Goal: Transaction & Acquisition: Book appointment/travel/reservation

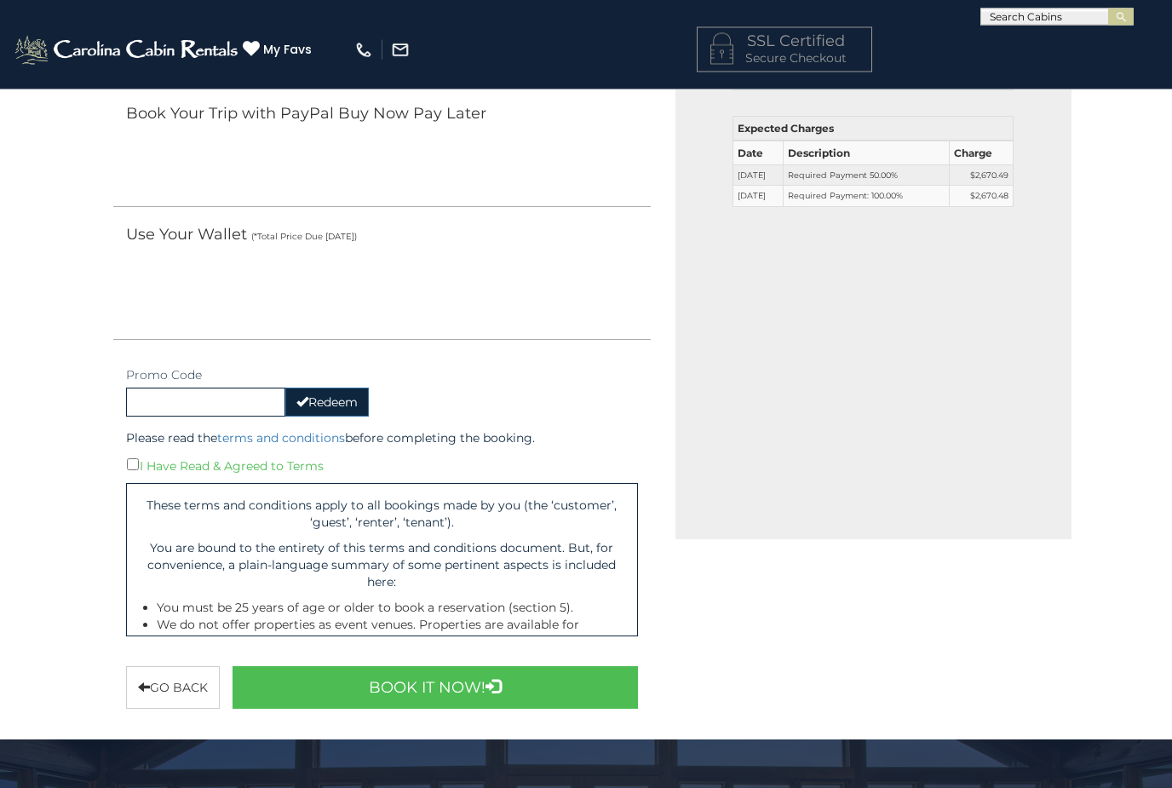
scroll to position [421, 0]
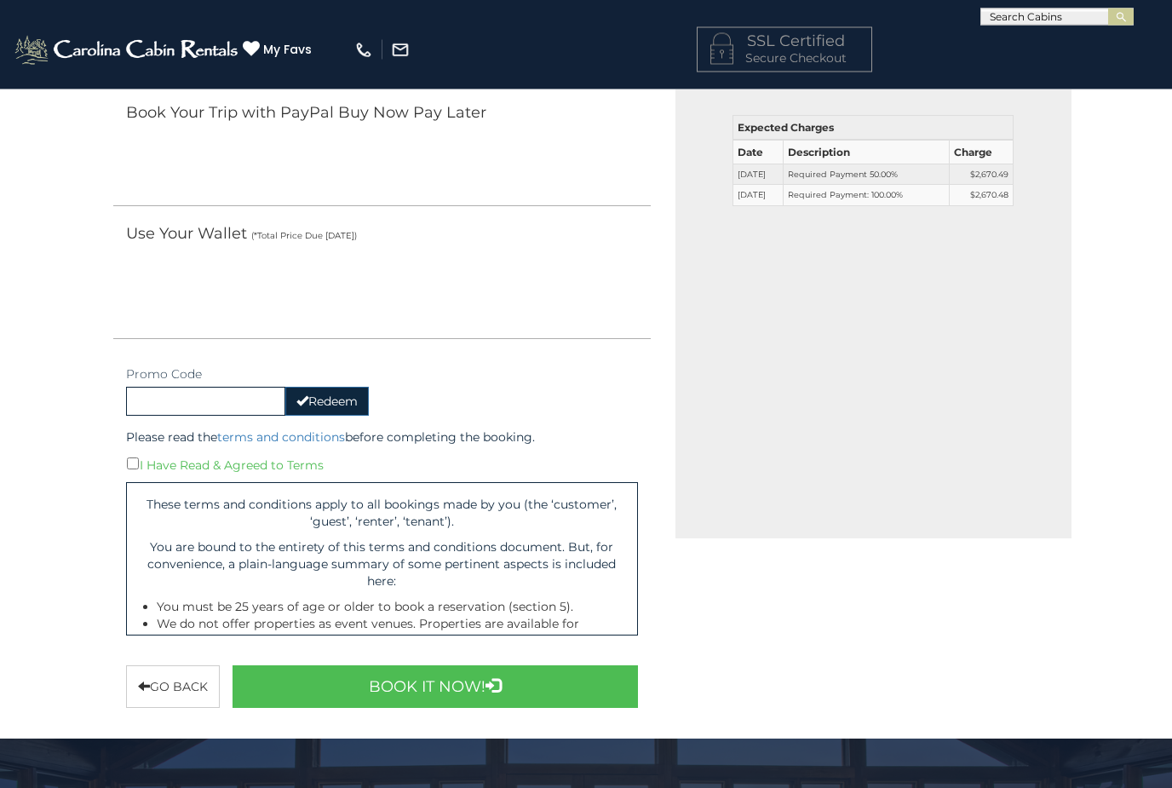
click at [486, 685] on button "Book It Now!" at bounding box center [436, 687] width 406 height 43
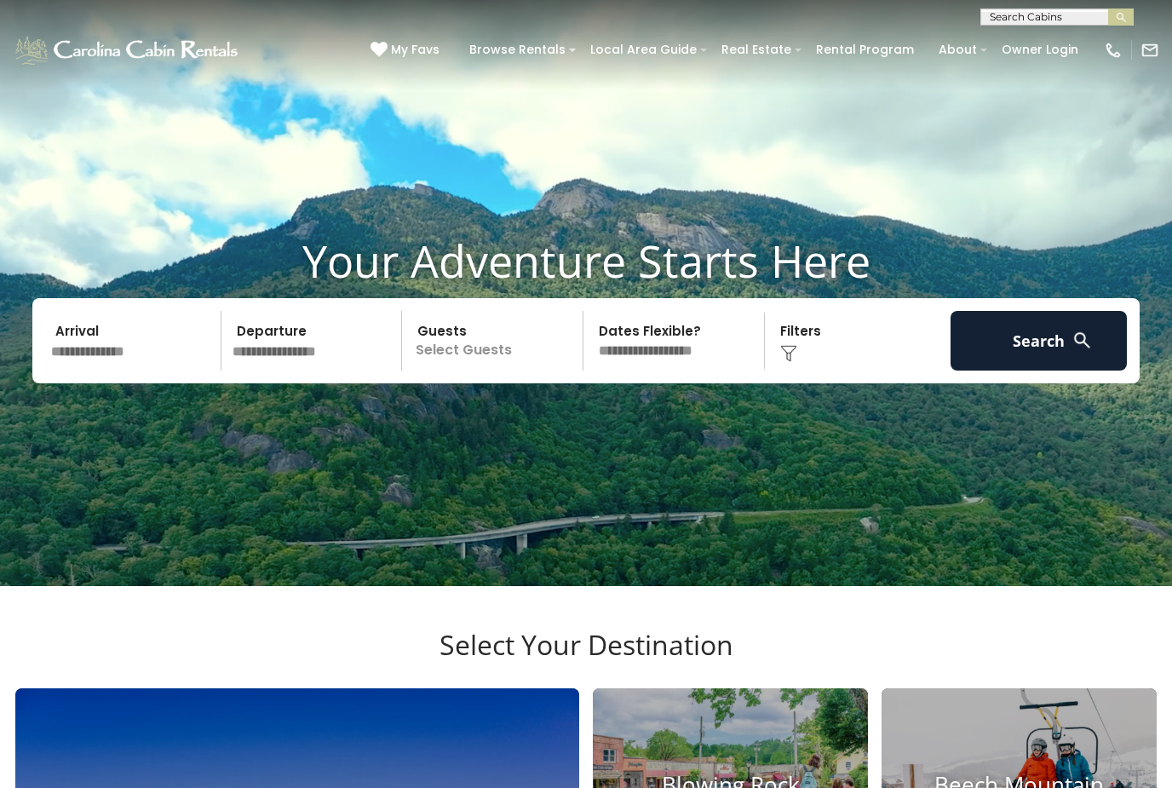
click at [1066, 12] on input "text" at bounding box center [1055, 20] width 149 height 17
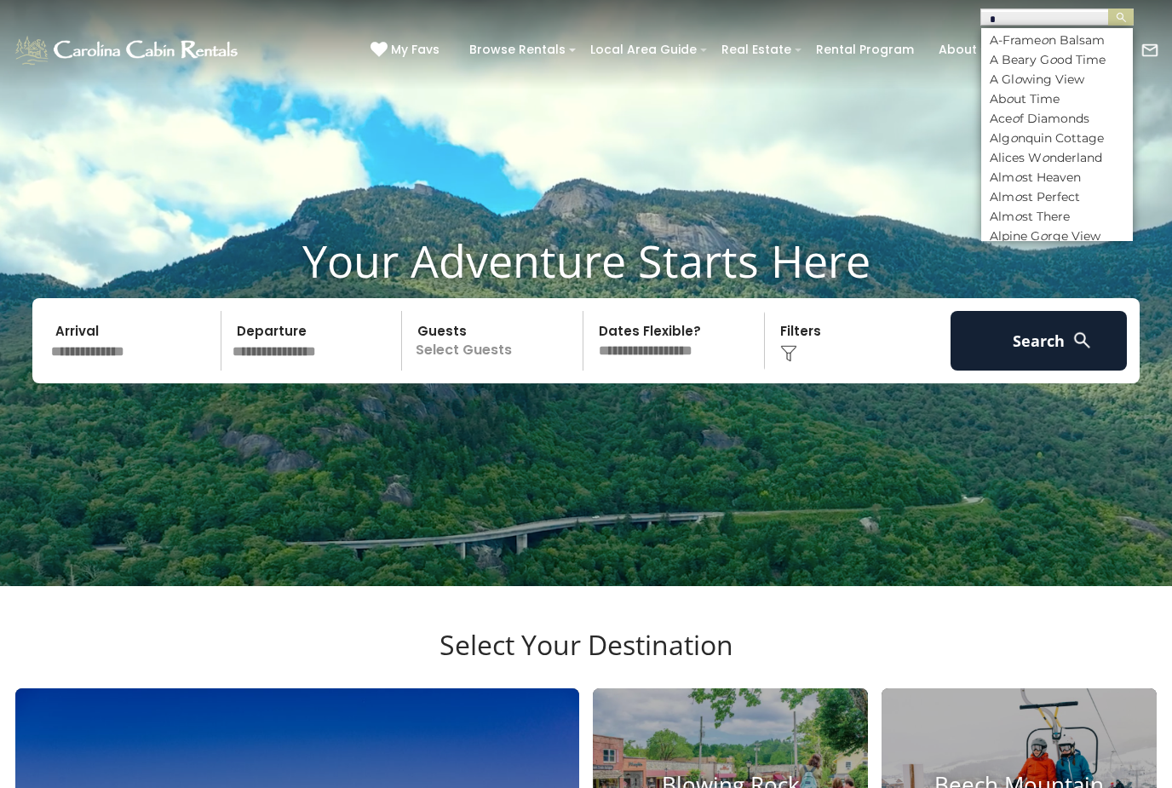
type input "**"
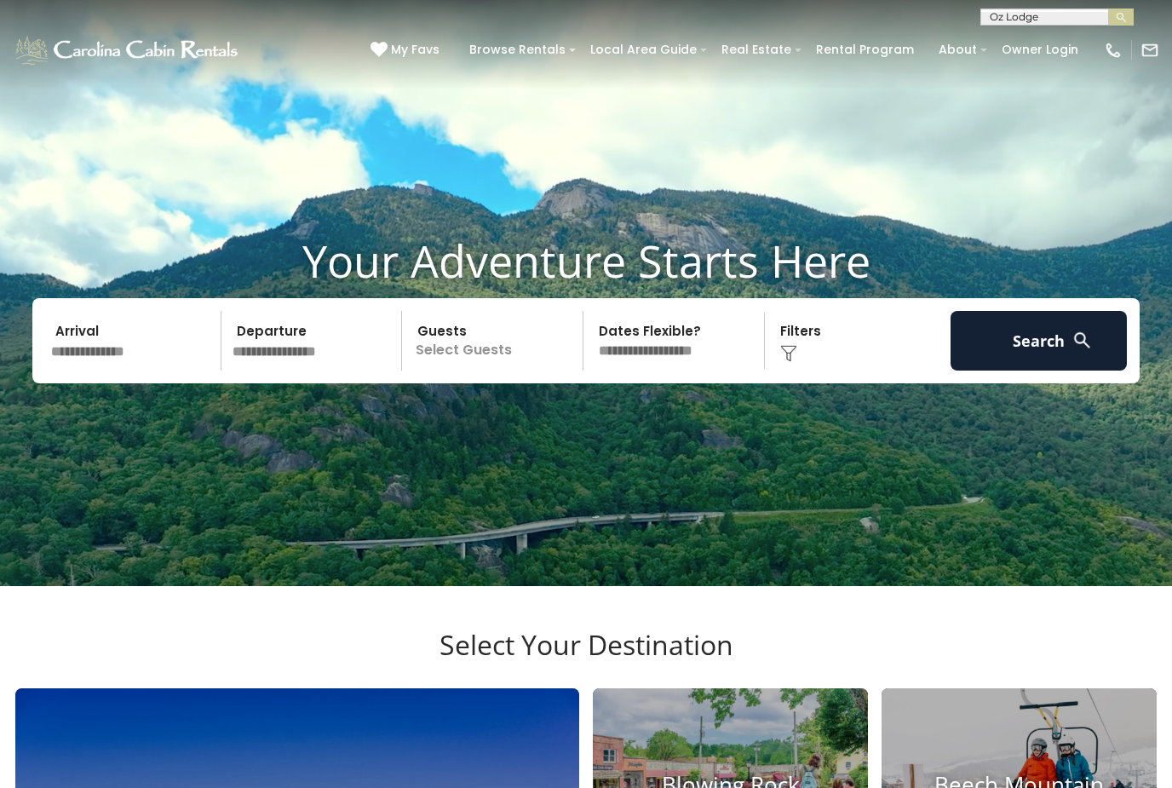
click at [1121, 17] on button "submit" at bounding box center [1121, 17] width 26 height 17
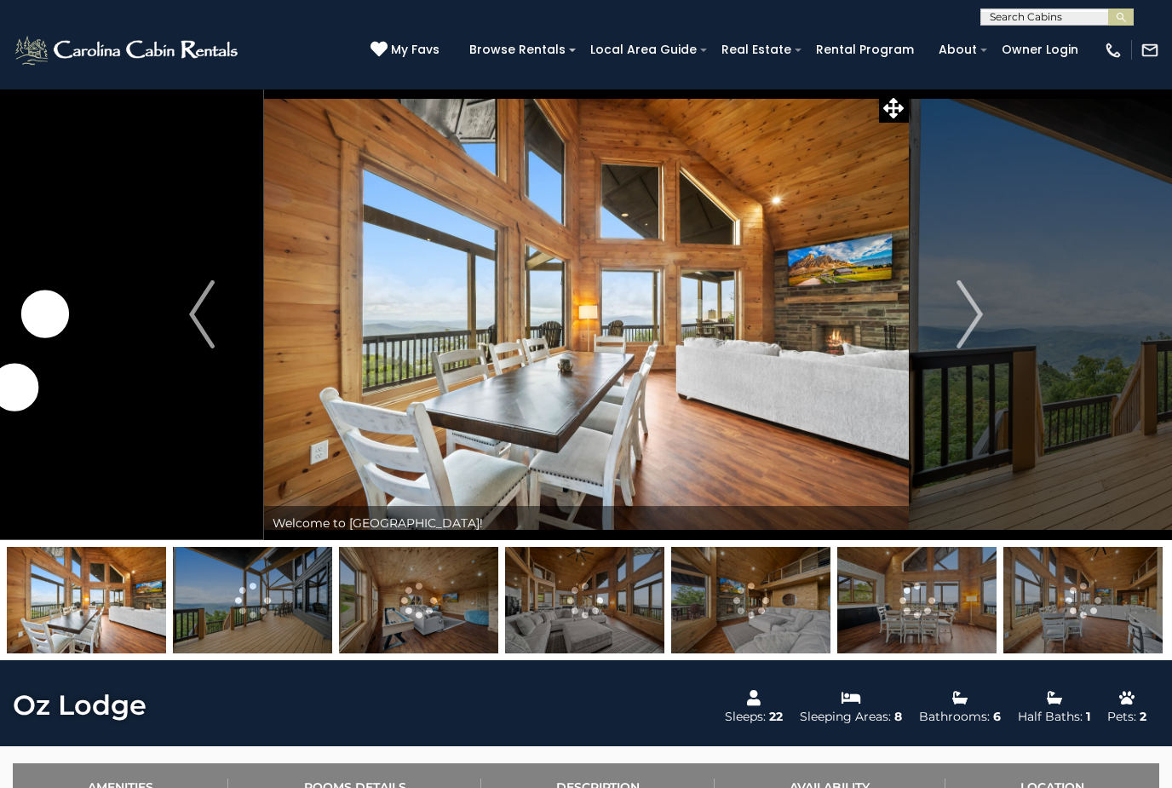
click at [751, 368] on img at bounding box center [586, 315] width 645 height 452
